Goal: Information Seeking & Learning: Learn about a topic

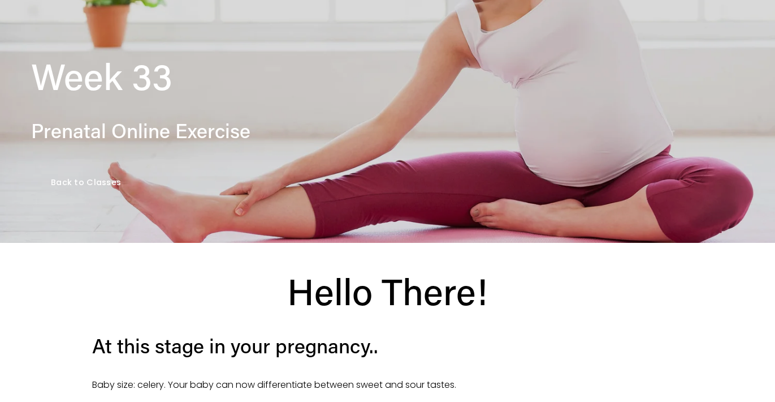
scroll to position [160, 0]
click at [112, 188] on link "Back to Classes" at bounding box center [86, 182] width 110 height 39
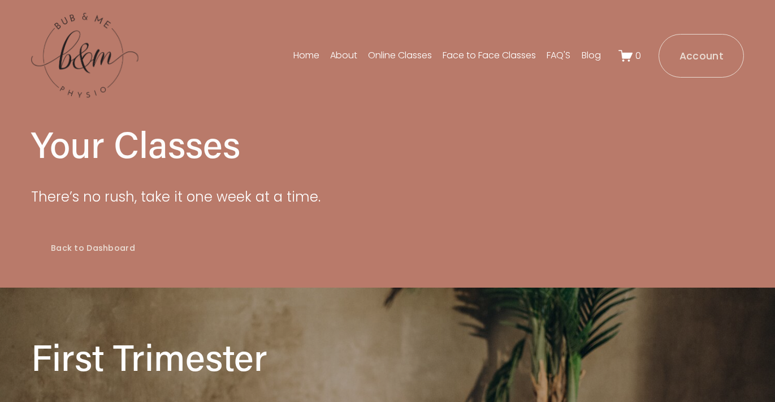
click at [97, 232] on link "Back to Dashboard" at bounding box center [93, 248] width 124 height 39
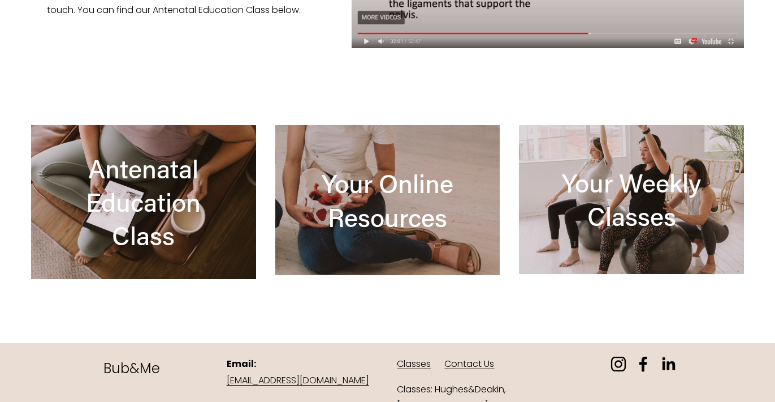
scroll to position [1007, 0]
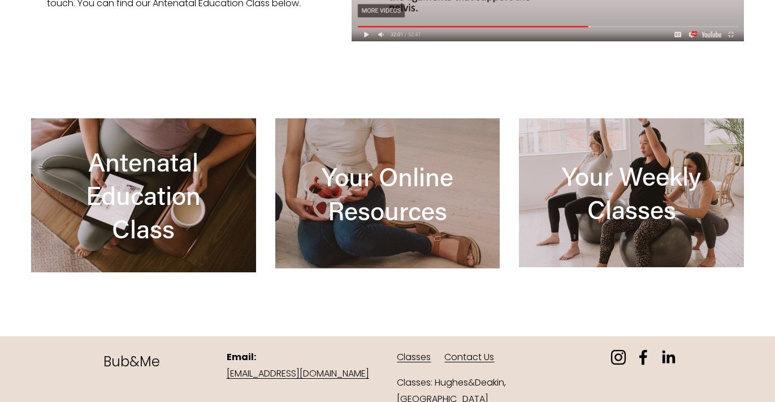
click at [432, 210] on div at bounding box center [387, 193] width 225 height 150
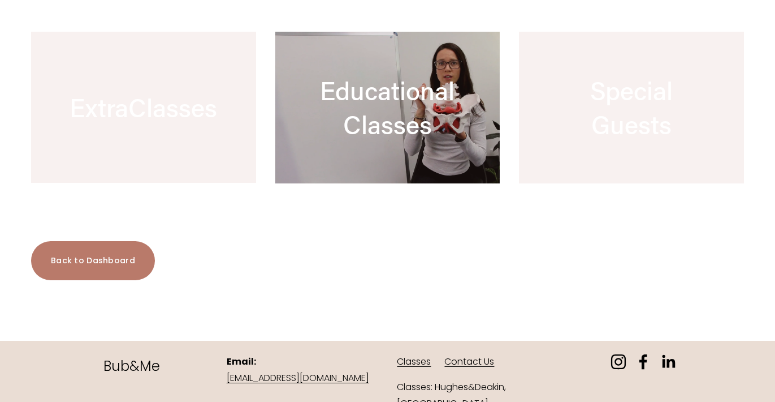
scroll to position [727, 0]
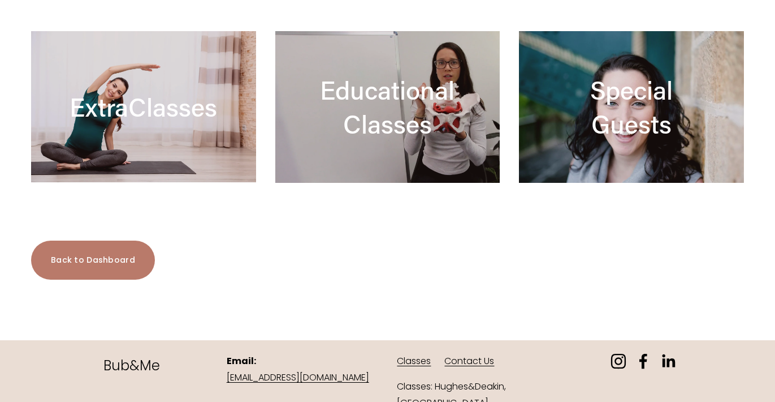
click at [208, 149] on div at bounding box center [143, 106] width 225 height 151
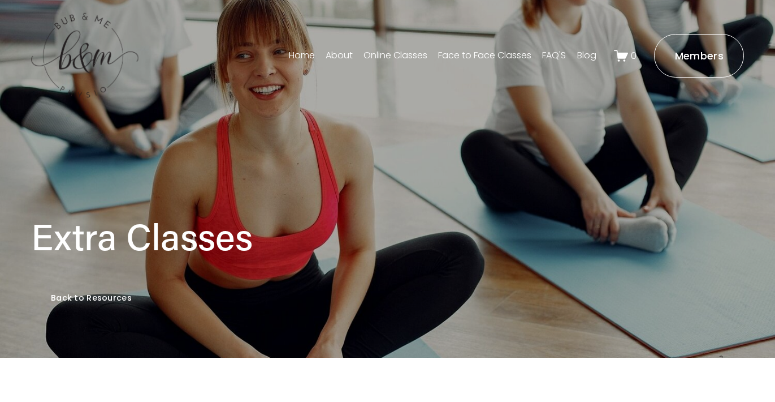
click at [104, 296] on link "Back to Resources" at bounding box center [91, 297] width 120 height 39
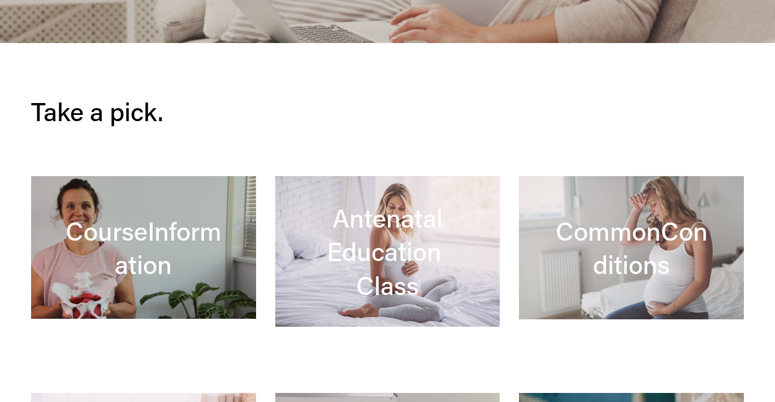
scroll to position [243, 0]
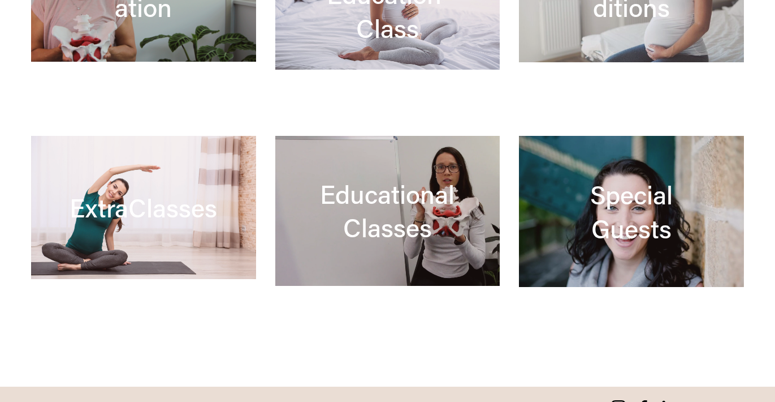
scroll to position [558, 0]
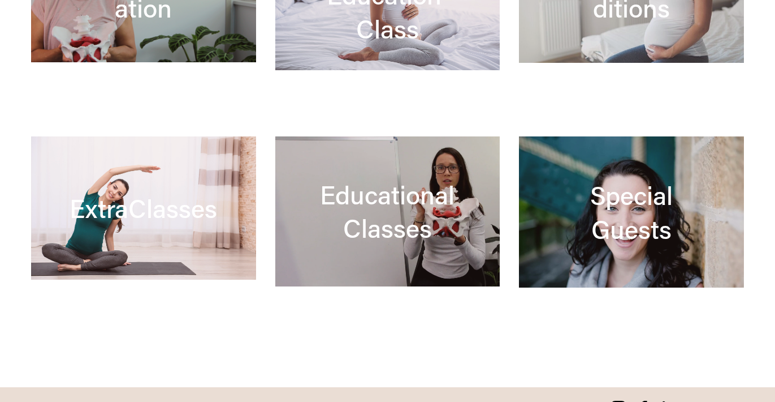
click at [407, 230] on div at bounding box center [387, 211] width 225 height 150
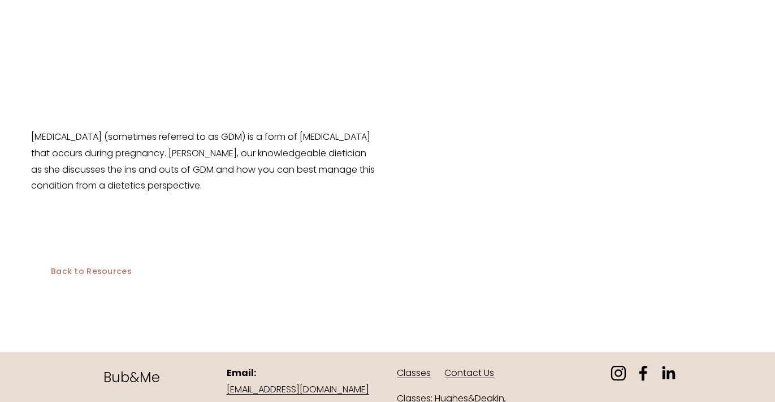
scroll to position [3315, 0]
click at [114, 252] on link "Back to Resources" at bounding box center [91, 271] width 120 height 39
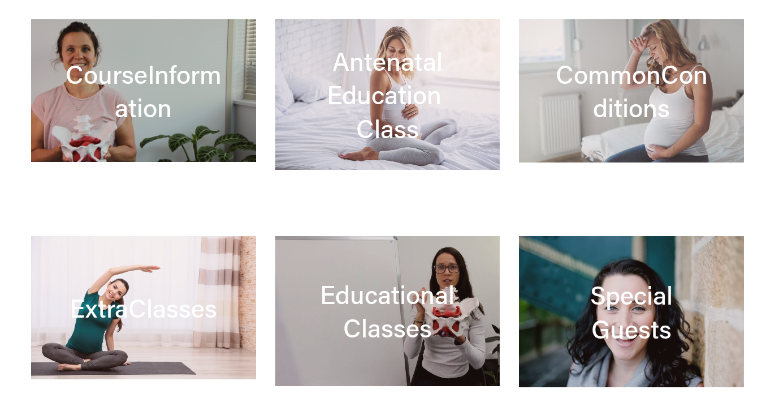
scroll to position [453, 0]
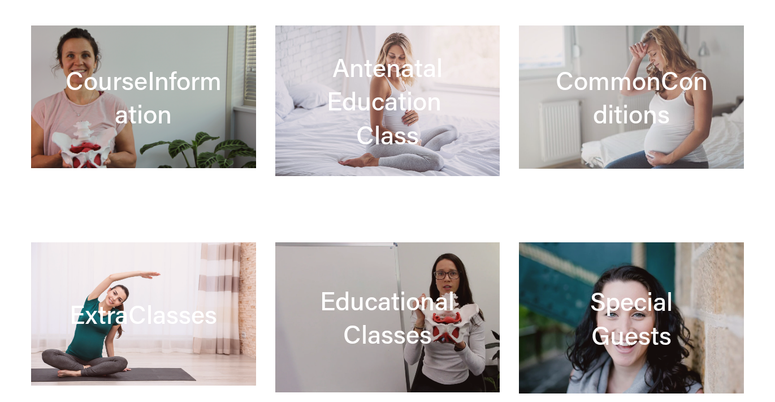
click at [397, 98] on div at bounding box center [387, 100] width 225 height 150
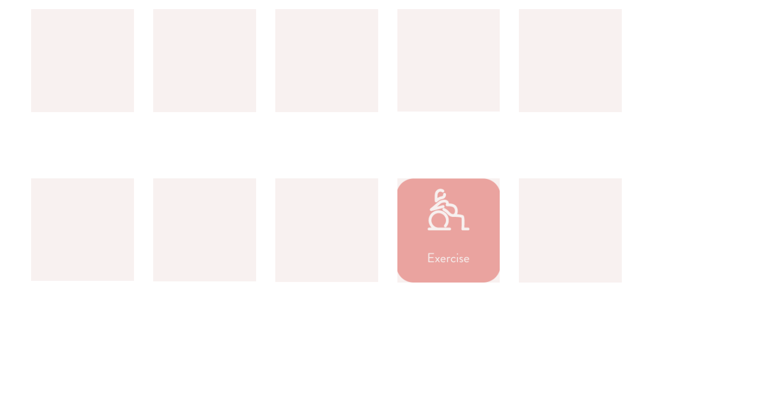
scroll to position [842, 0]
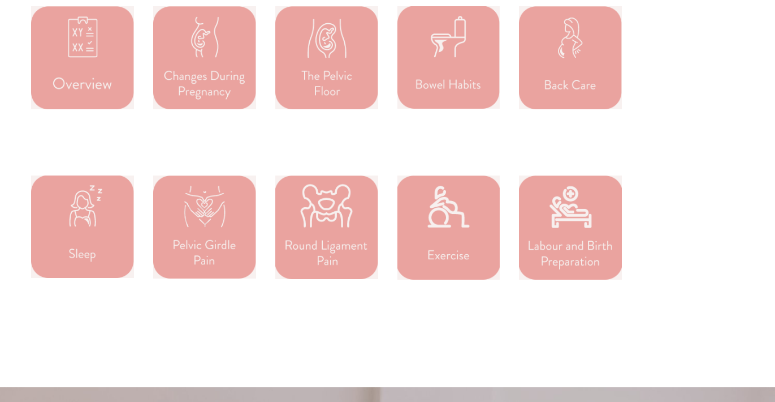
click at [576, 237] on div at bounding box center [570, 227] width 103 height 105
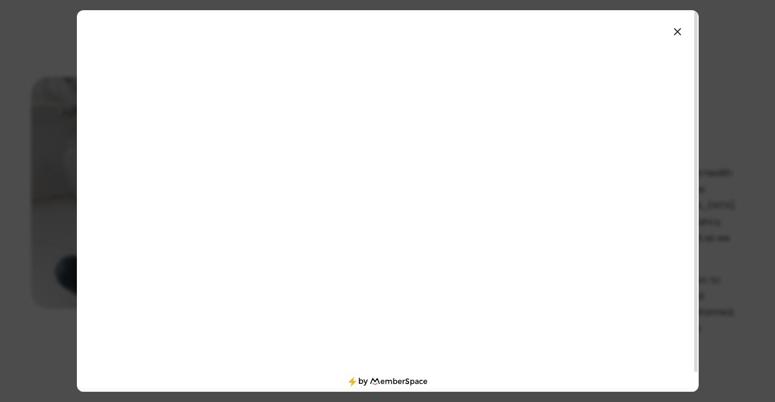
scroll to position [20, 0]
click at [678, 32] on icon at bounding box center [677, 31] width 7 height 7
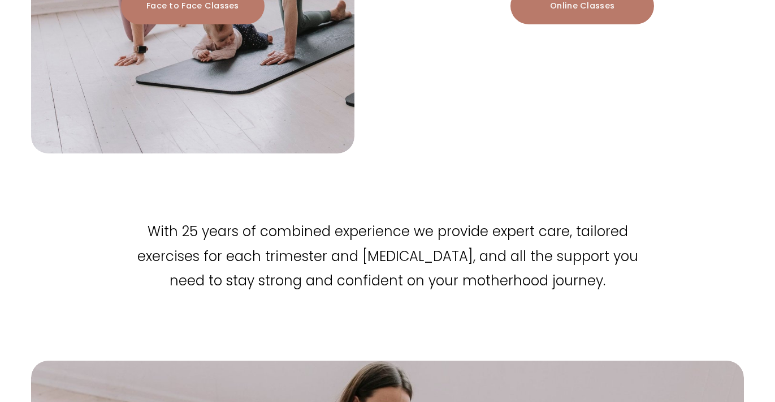
scroll to position [1545, 0]
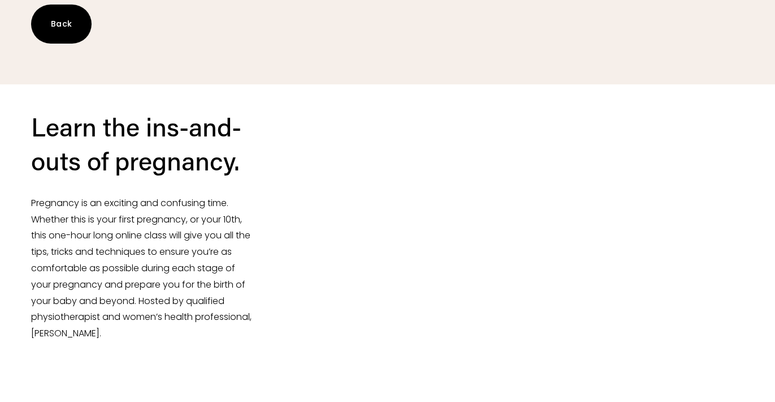
scroll to position [298, 0]
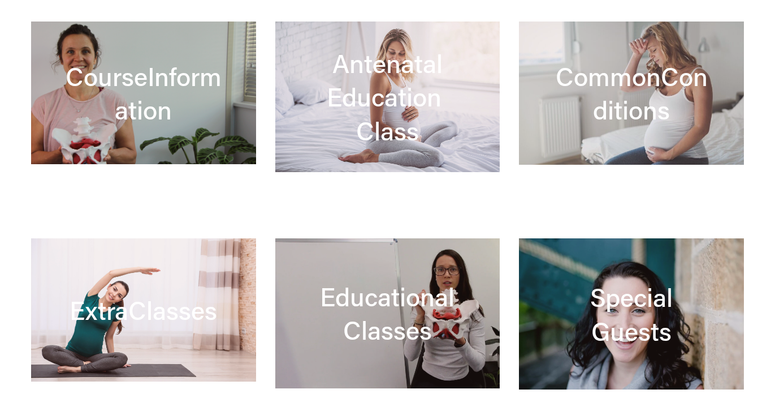
scroll to position [441, 0]
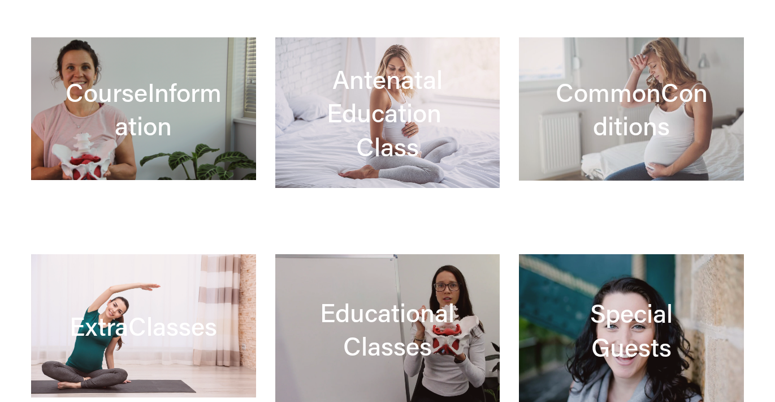
click at [148, 105] on div at bounding box center [143, 108] width 225 height 143
click at [689, 130] on div at bounding box center [631, 108] width 225 height 143
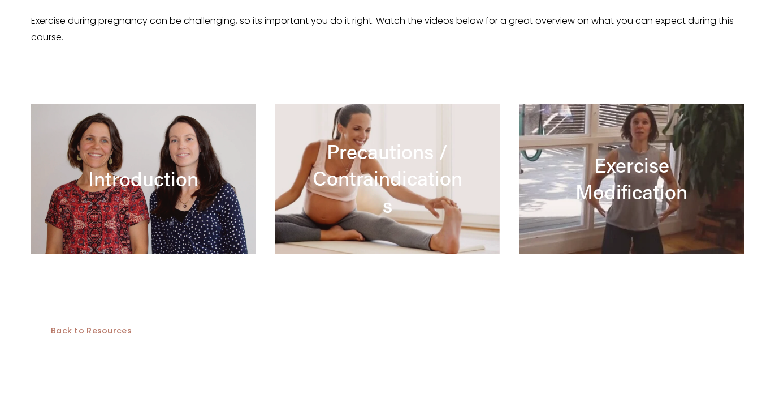
scroll to position [439, 0]
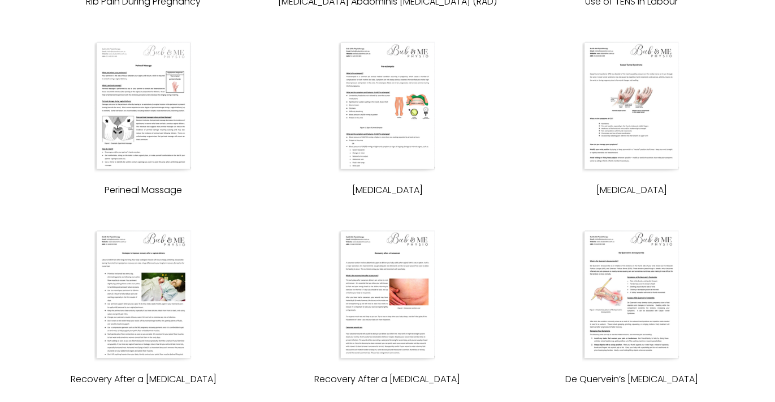
scroll to position [2683, 0]
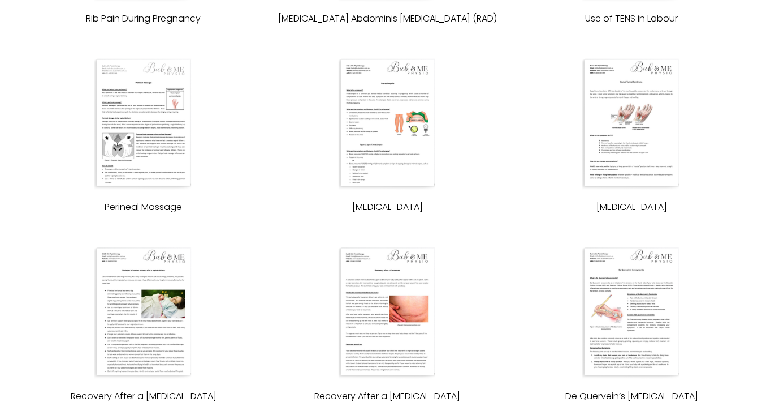
click at [137, 119] on div at bounding box center [143, 122] width 225 height 135
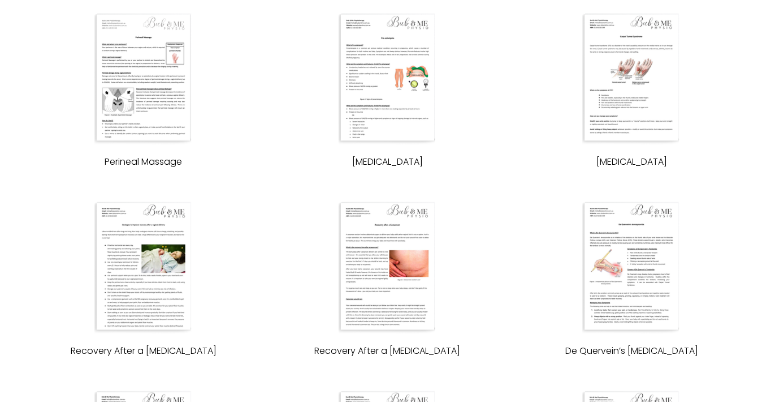
scroll to position [2720, 0]
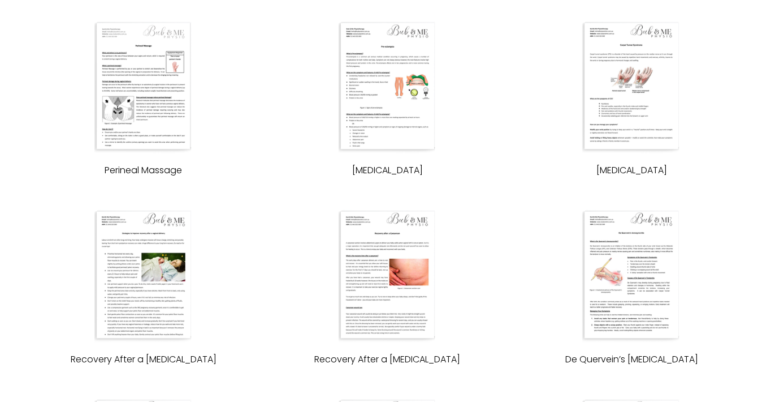
click at [148, 266] on div at bounding box center [143, 274] width 225 height 135
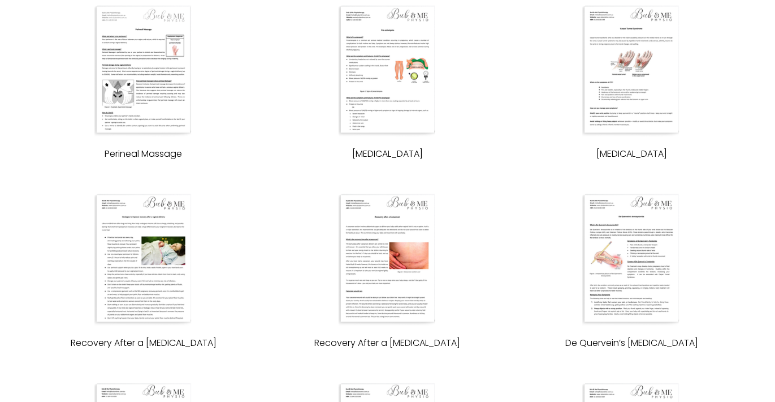
scroll to position [2822, 0]
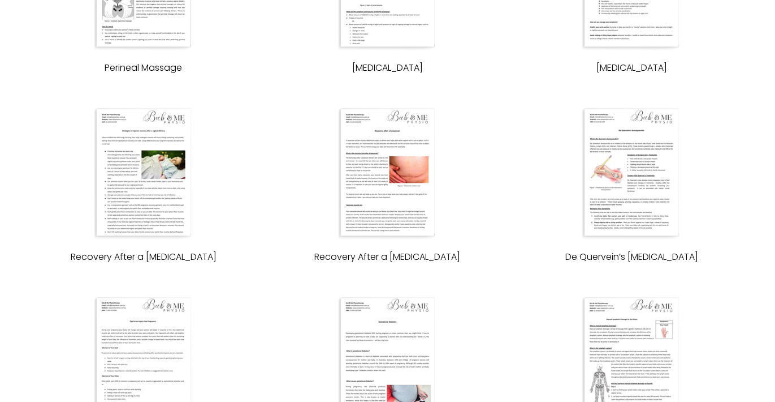
click at [387, 174] on div at bounding box center [387, 172] width 225 height 135
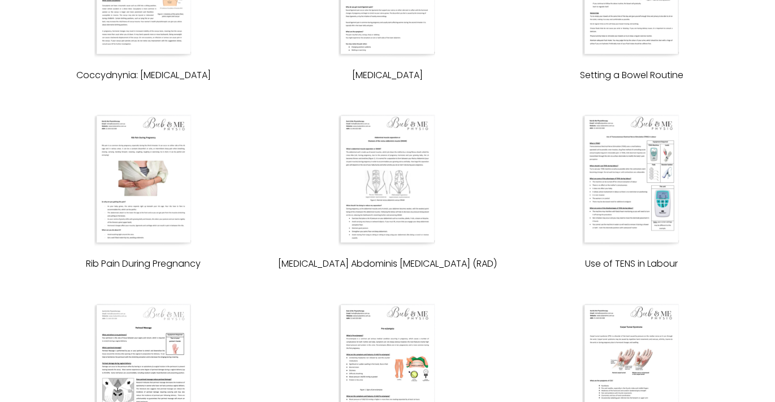
scroll to position [2419, 0]
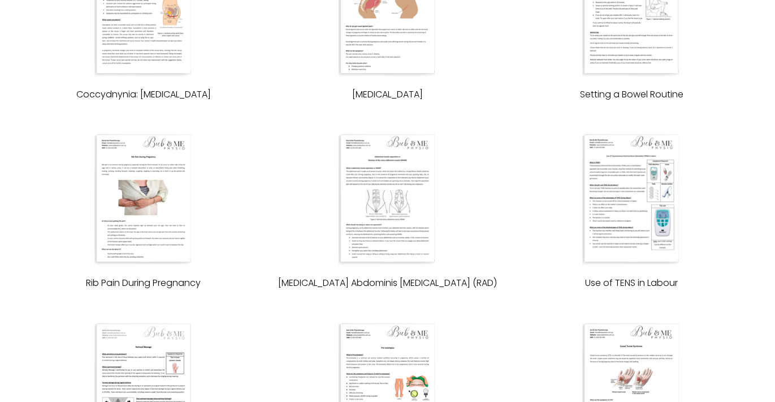
click at [608, 194] on div at bounding box center [631, 198] width 225 height 135
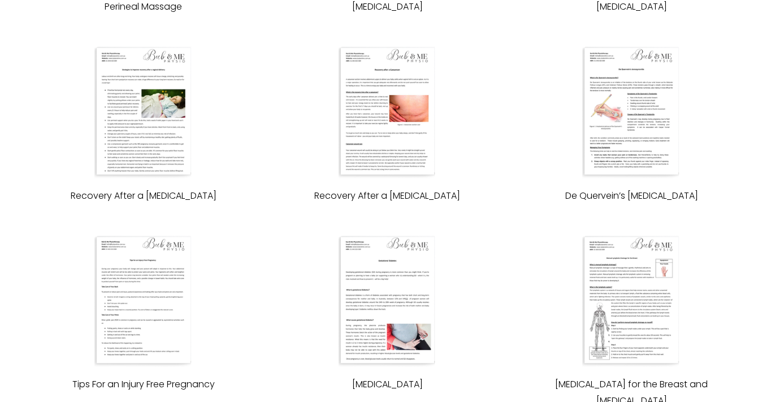
scroll to position [2984, 0]
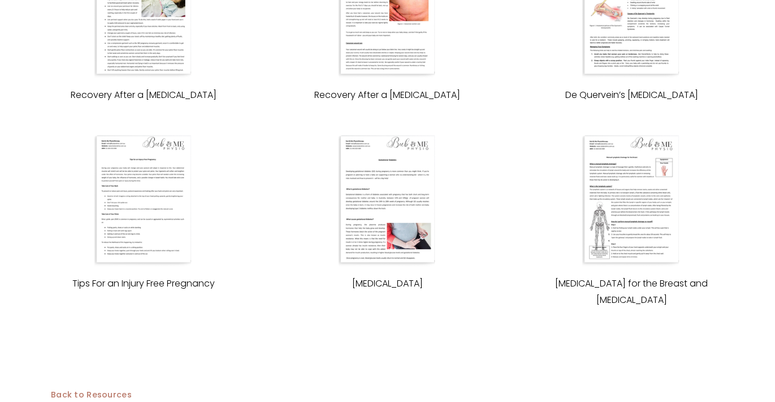
click at [639, 193] on div at bounding box center [631, 199] width 225 height 135
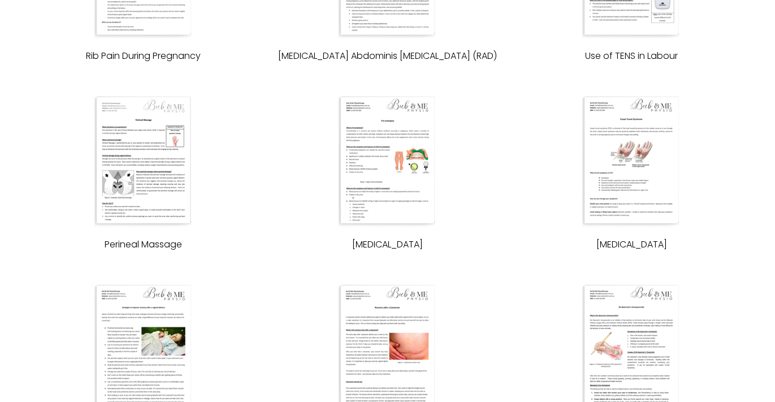
scroll to position [2660, 0]
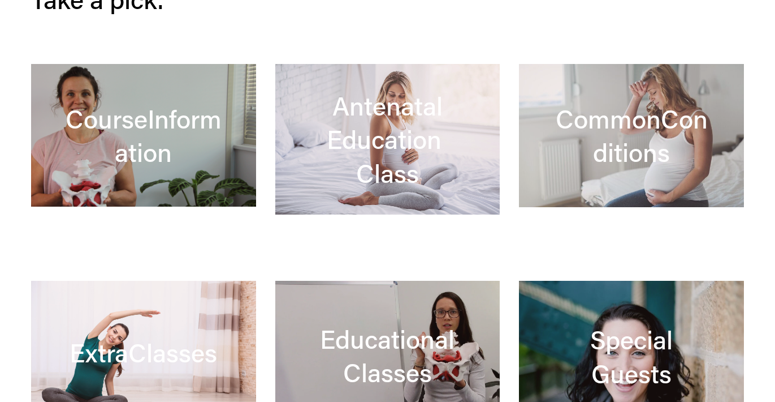
scroll to position [403, 0]
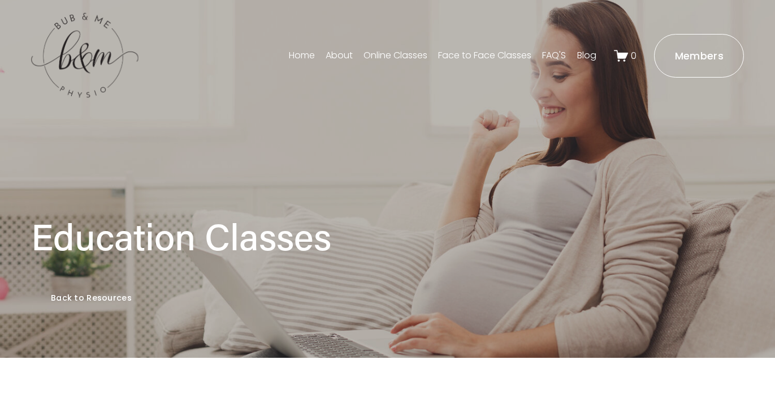
click at [120, 304] on link "Back to Resources" at bounding box center [91, 297] width 120 height 39
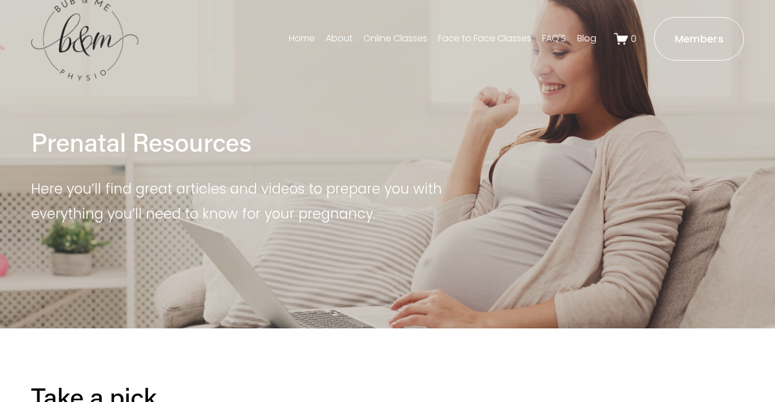
scroll to position [10, 0]
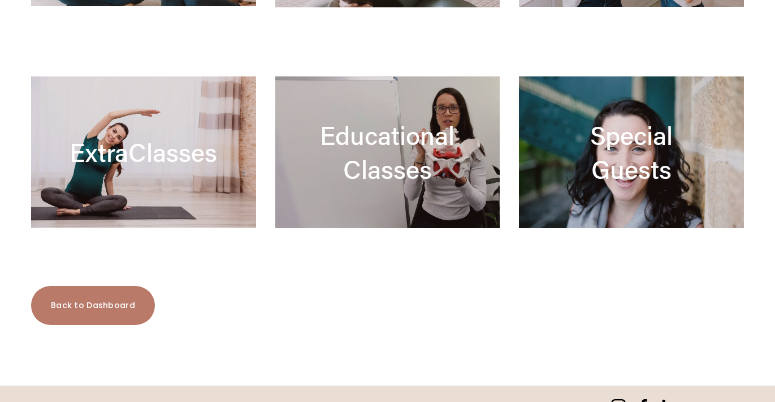
scroll to position [682, 0]
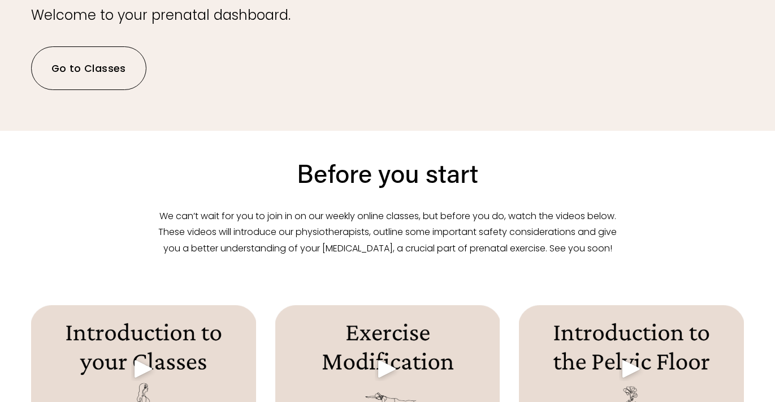
scroll to position [267, 0]
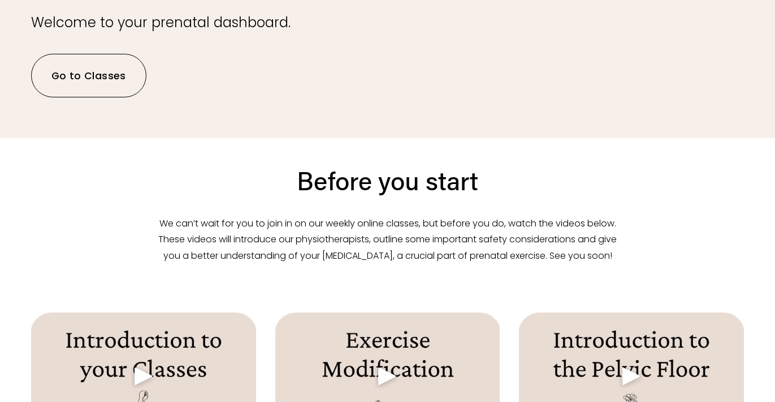
click at [107, 82] on link "Go to Classes" at bounding box center [88, 76] width 115 height 44
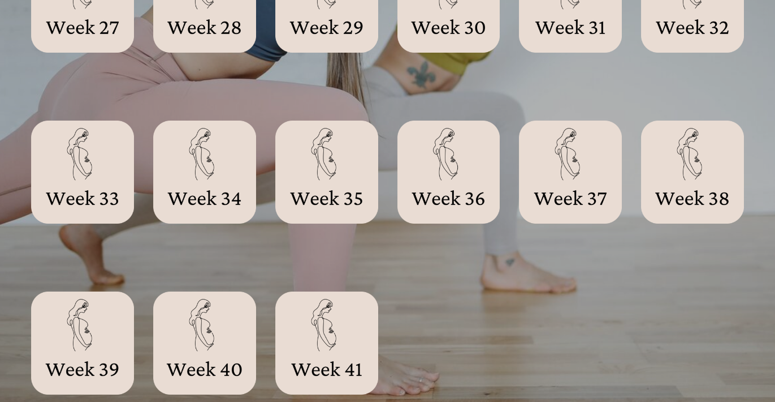
scroll to position [1518, 0]
click at [85, 181] on div at bounding box center [82, 171] width 103 height 103
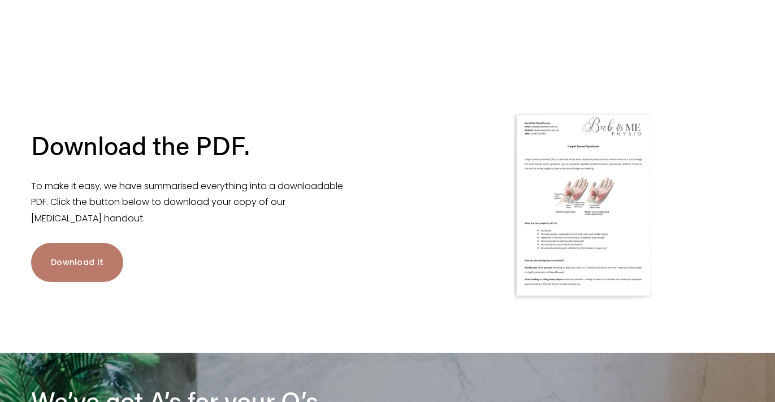
scroll to position [1704, 0]
